Goal: Find specific page/section: Find specific page/section

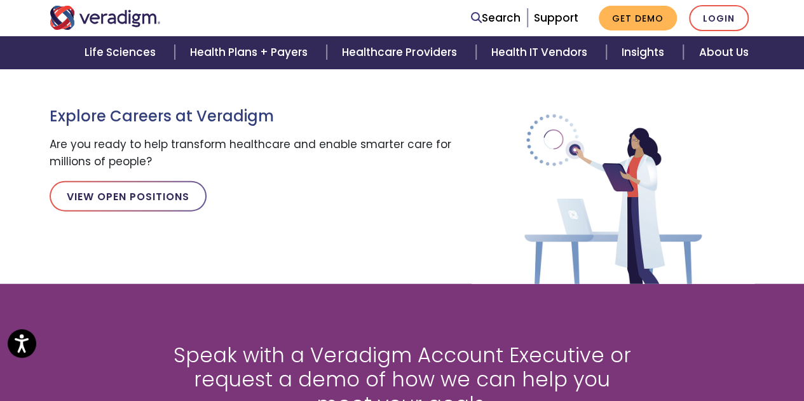
scroll to position [1822, 0]
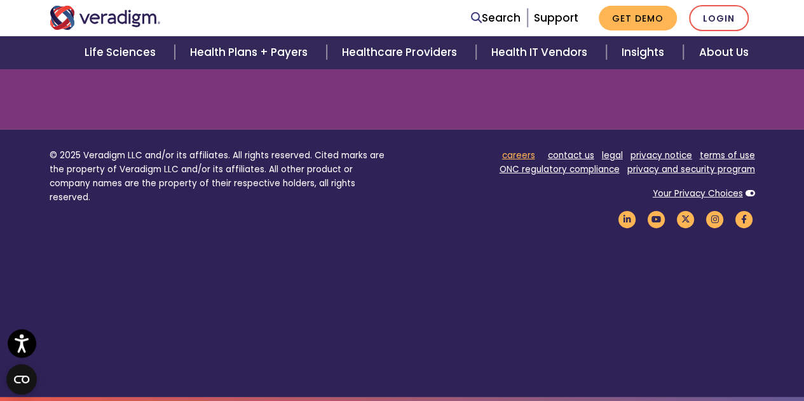
click at [516, 156] on link "careers" at bounding box center [518, 155] width 33 height 12
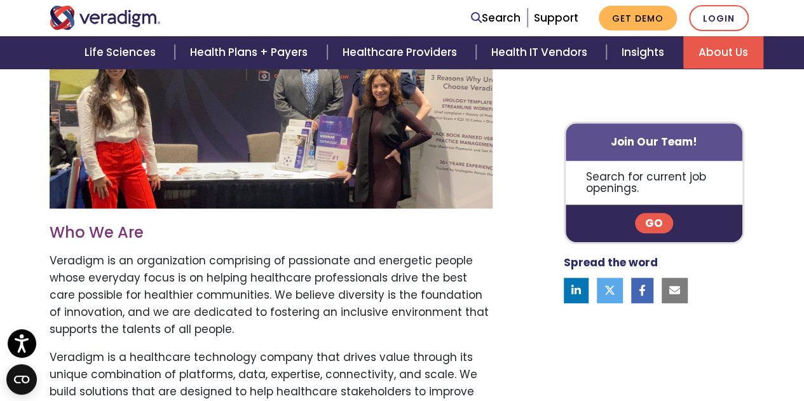
scroll to position [443, 0]
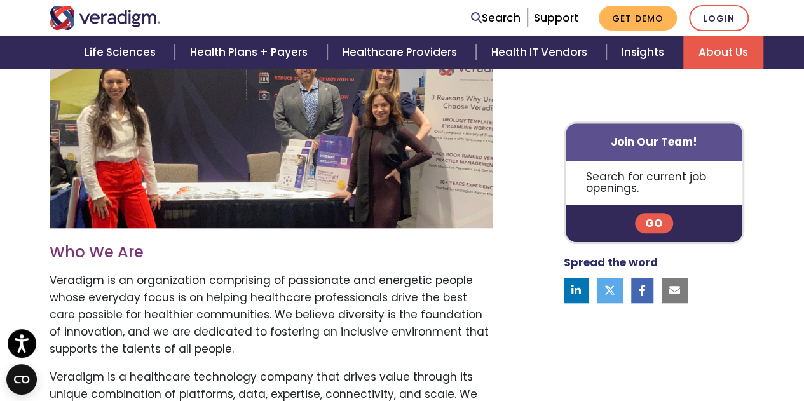
click at [658, 223] on link "Go" at bounding box center [654, 223] width 38 height 20
